Goal: Task Accomplishment & Management: Use online tool/utility

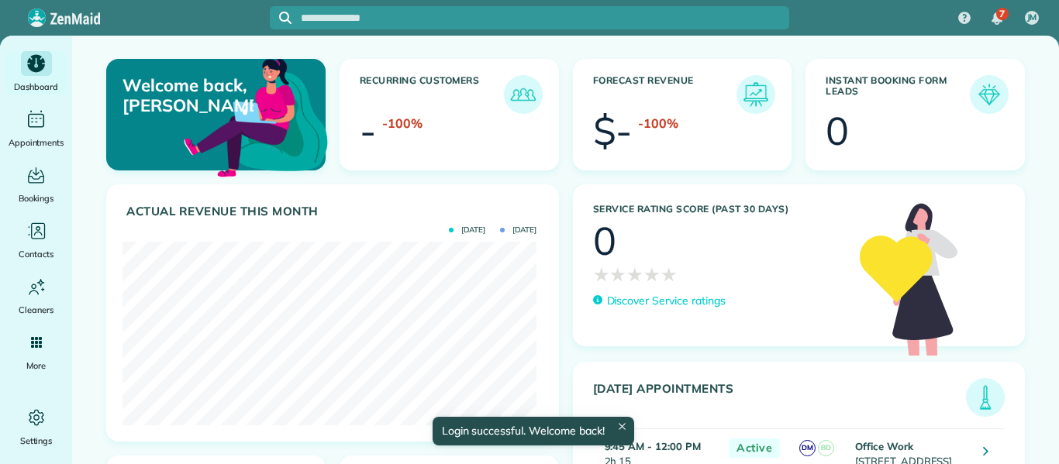
scroll to position [184, 414]
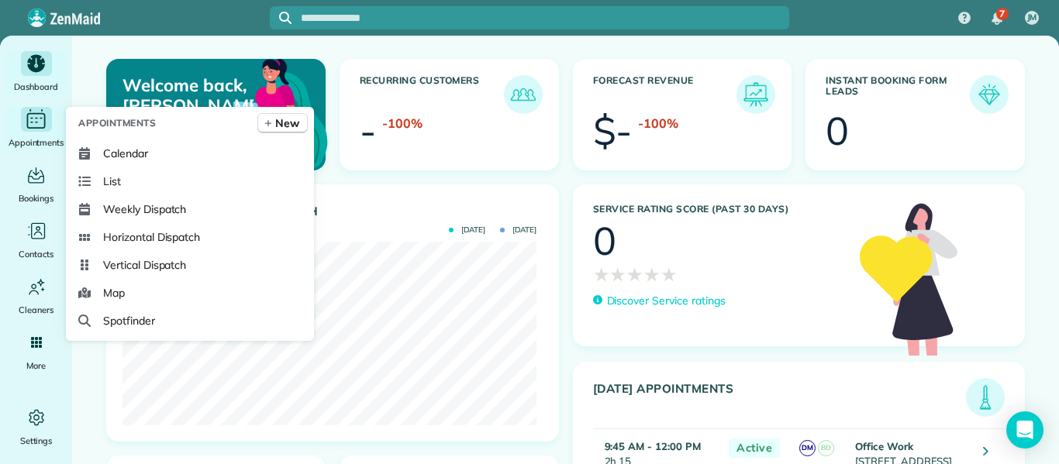
click at [36, 128] on icon "Main" at bounding box center [36, 120] width 19 height 15
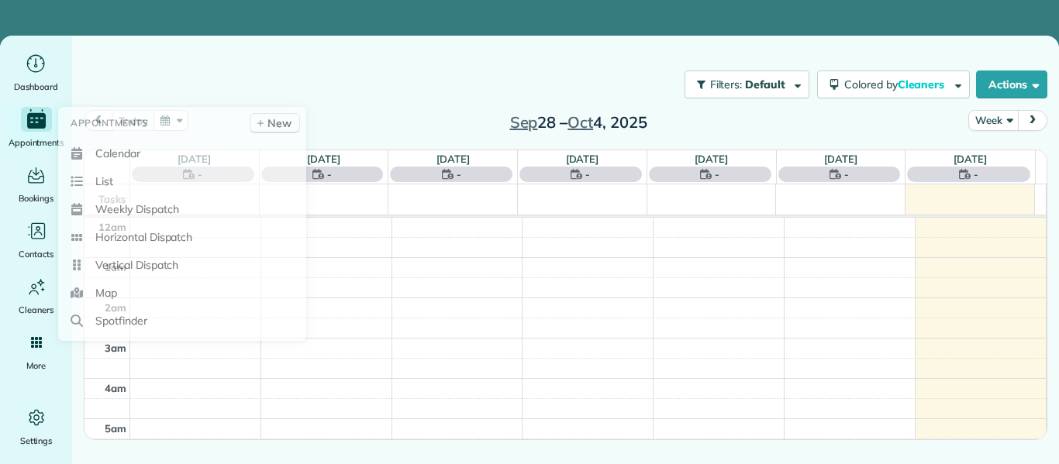
scroll to position [283, 0]
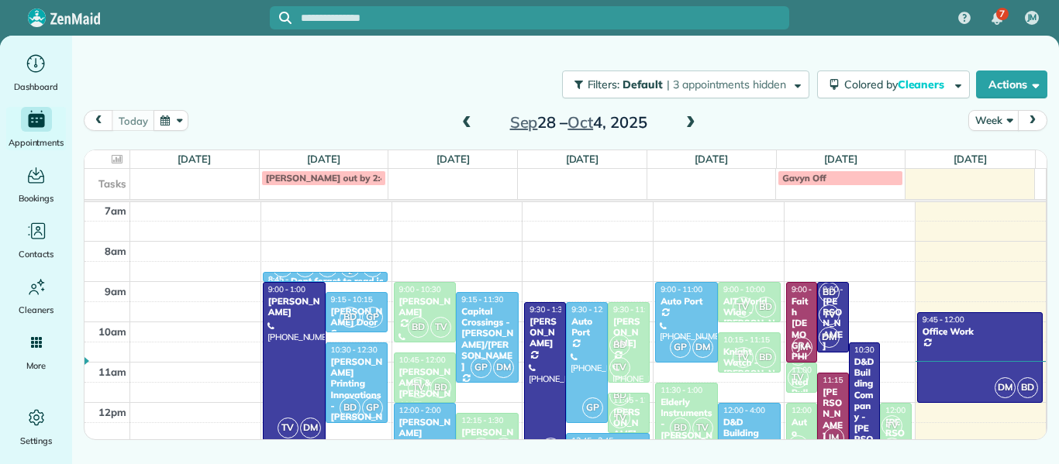
click at [270, 36] on div "Filters: Default | 3 appointments hidden Colored by Cleaners Color by Cleaner C…" at bounding box center [565, 212] width 986 height 353
click at [470, 126] on span at bounding box center [466, 123] width 17 height 14
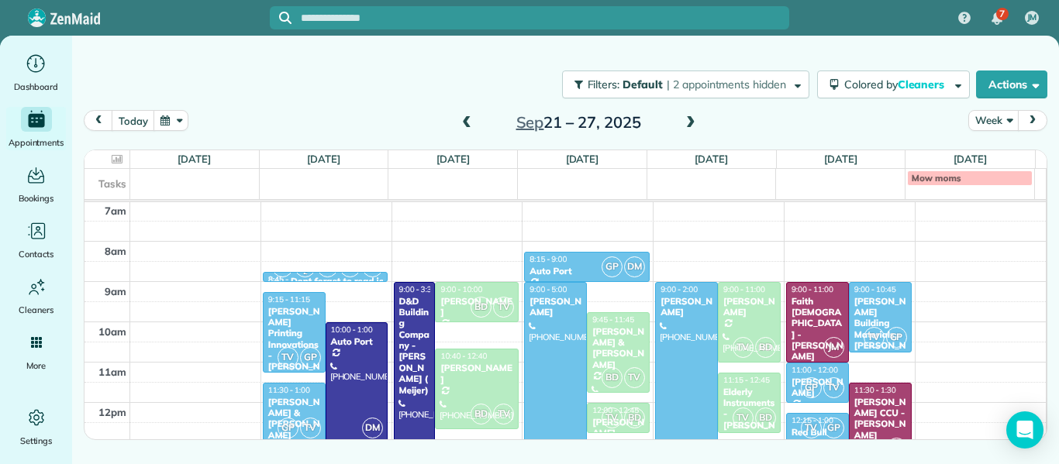
click at [552, 337] on div at bounding box center [555, 443] width 61 height 321
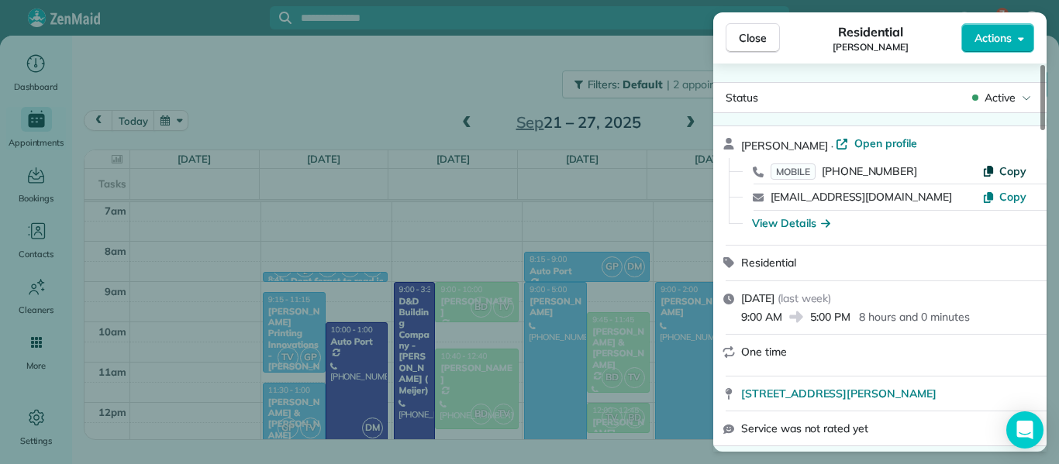
click at [1008, 170] on span "Copy" at bounding box center [1012, 171] width 27 height 14
click at [1003, 191] on span "Copy" at bounding box center [1012, 197] width 27 height 14
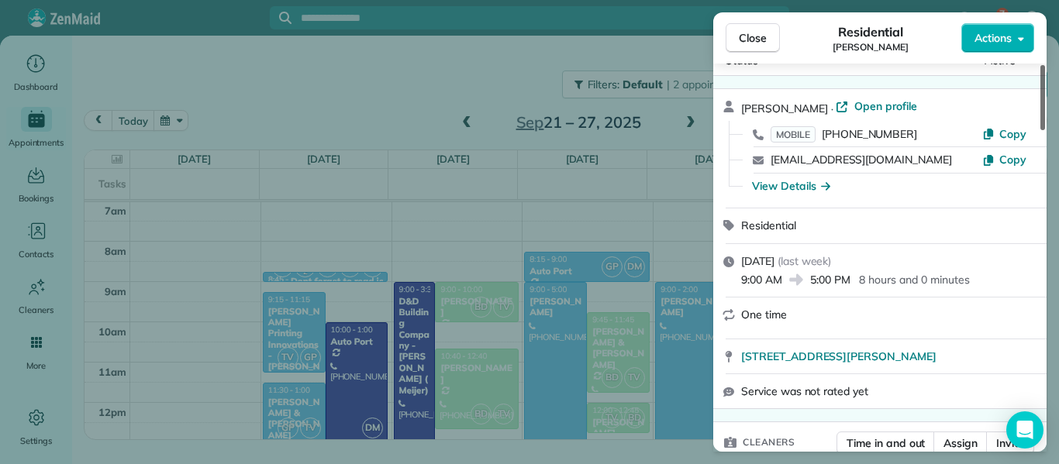
scroll to position [51, 0]
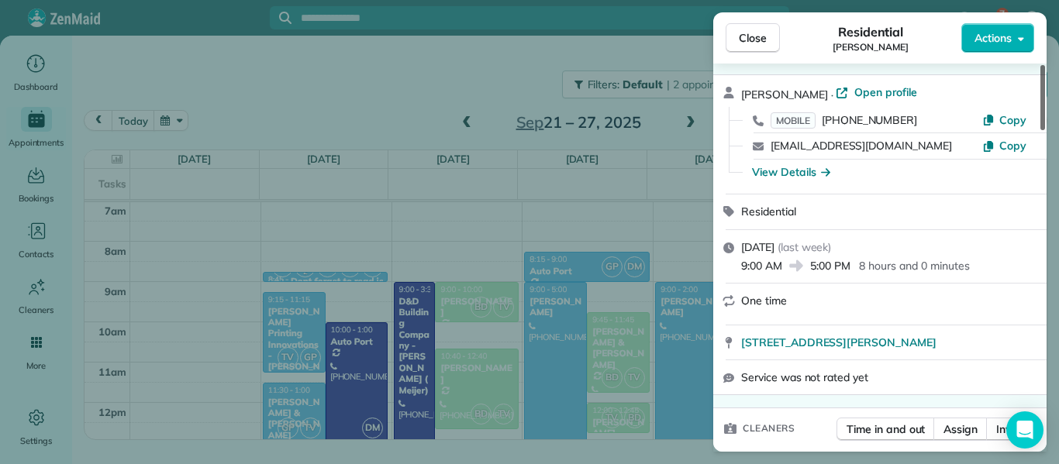
drag, startPoint x: 1042, startPoint y: 95, endPoint x: 1042, endPoint y: 104, distance: 8.5
click at [1042, 104] on div at bounding box center [1042, 97] width 5 height 65
click at [786, 174] on div "View Details" at bounding box center [791, 171] width 78 height 15
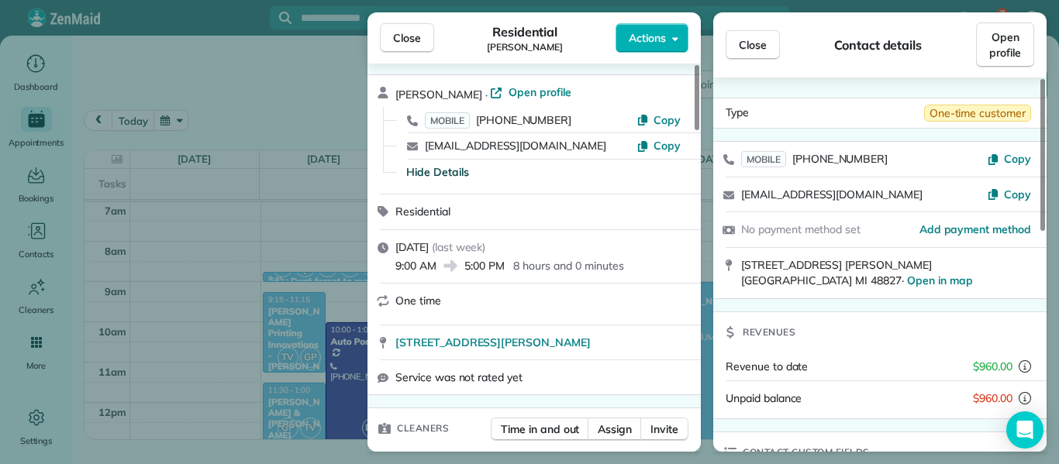
drag, startPoint x: 945, startPoint y: 264, endPoint x: 718, endPoint y: 270, distance: 227.1
click at [718, 270] on div "2249 N Canal Rd Eaton Rapids MI 48827 · Open in map" at bounding box center [879, 273] width 333 height 50
copy span "2249 N Canal Rd Eaton Rapids MI 48827"
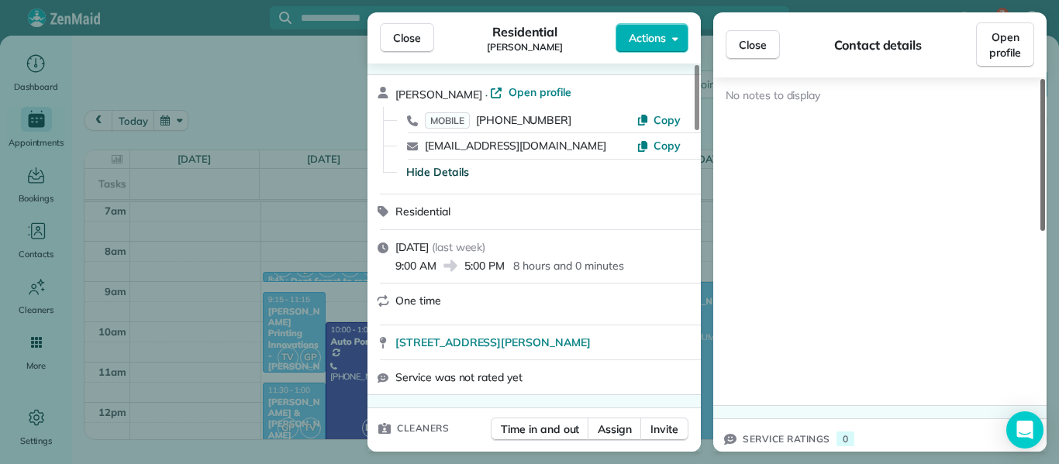
scroll to position [540, 0]
drag, startPoint x: 1042, startPoint y: 200, endPoint x: 1056, endPoint y: 467, distance: 266.9
click at [1045, 231] on div at bounding box center [1042, 155] width 5 height 152
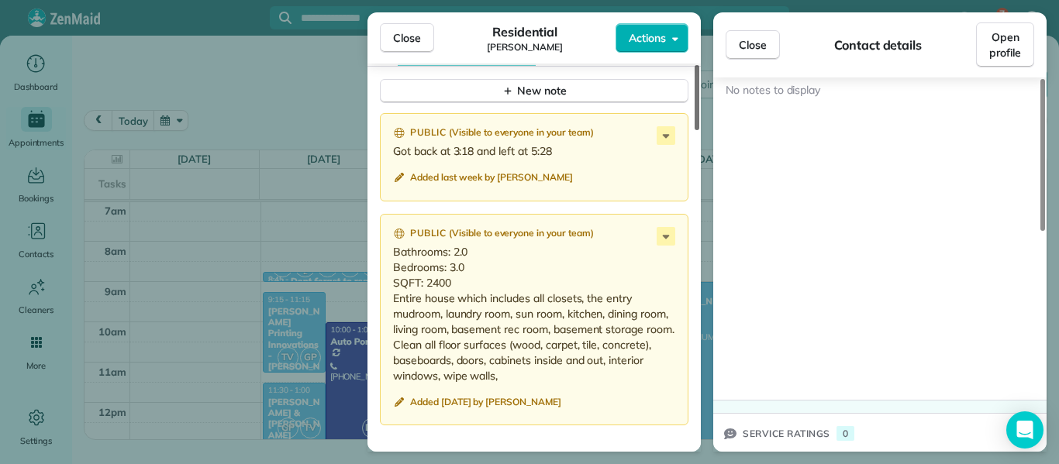
scroll to position [1394, 0]
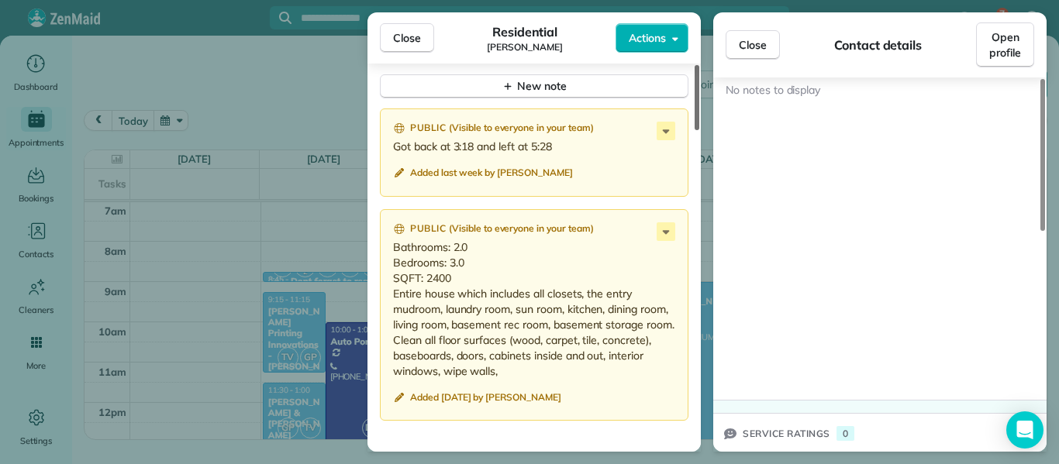
drag, startPoint x: 698, startPoint y: 112, endPoint x: 714, endPoint y: 337, distance: 225.3
click at [699, 130] on div at bounding box center [696, 97] width 5 height 65
